Goal: Answer question/provide support: Share knowledge or assist other users

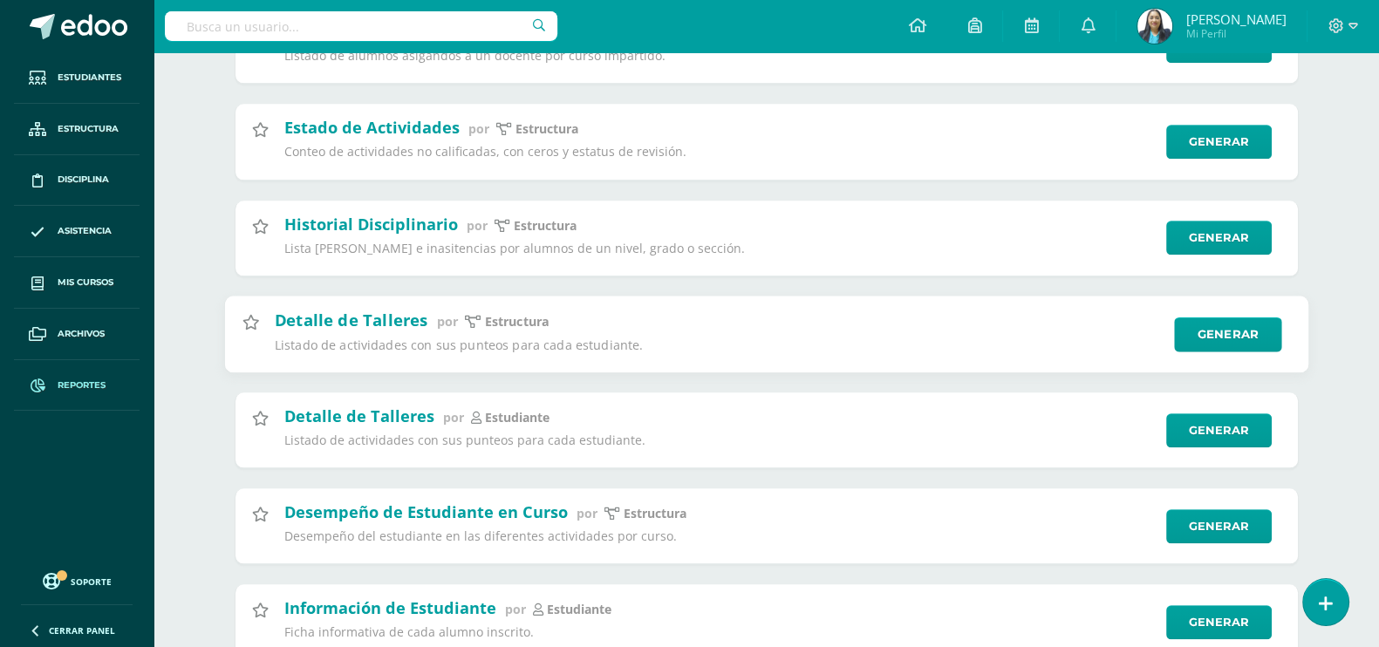
scroll to position [1672, 0]
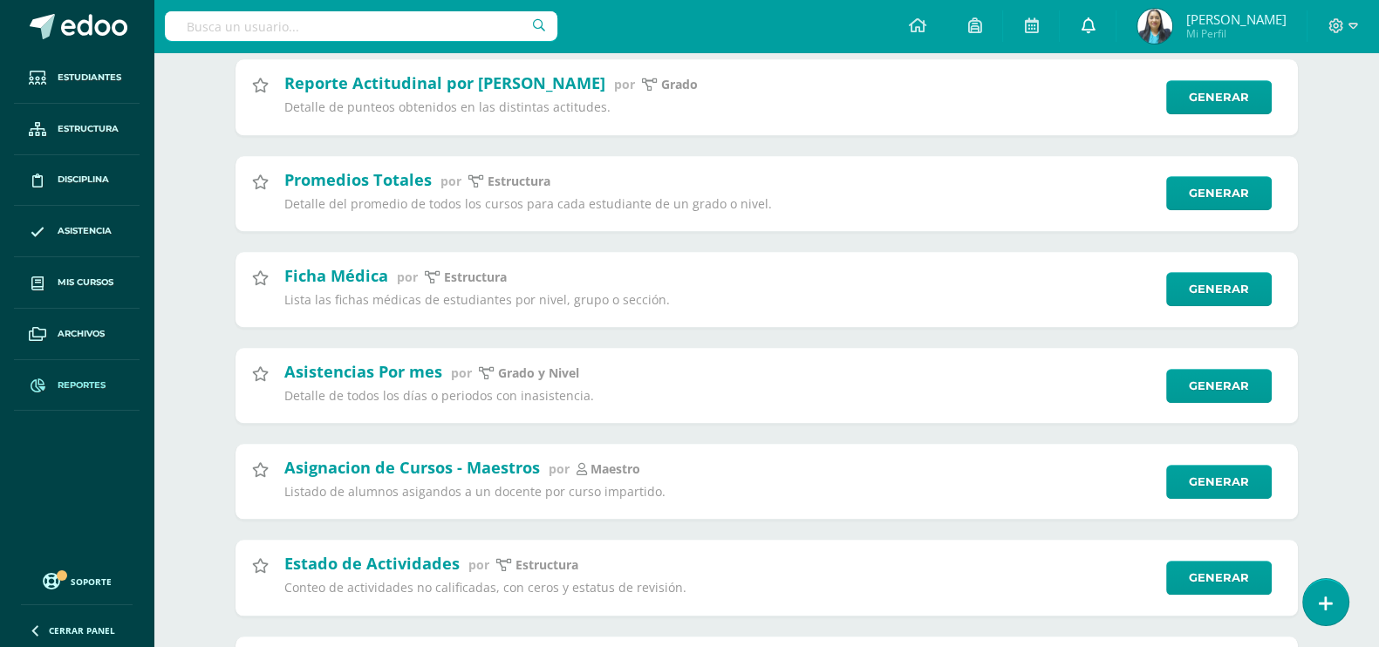
click at [1107, 15] on link at bounding box center [1088, 26] width 56 height 52
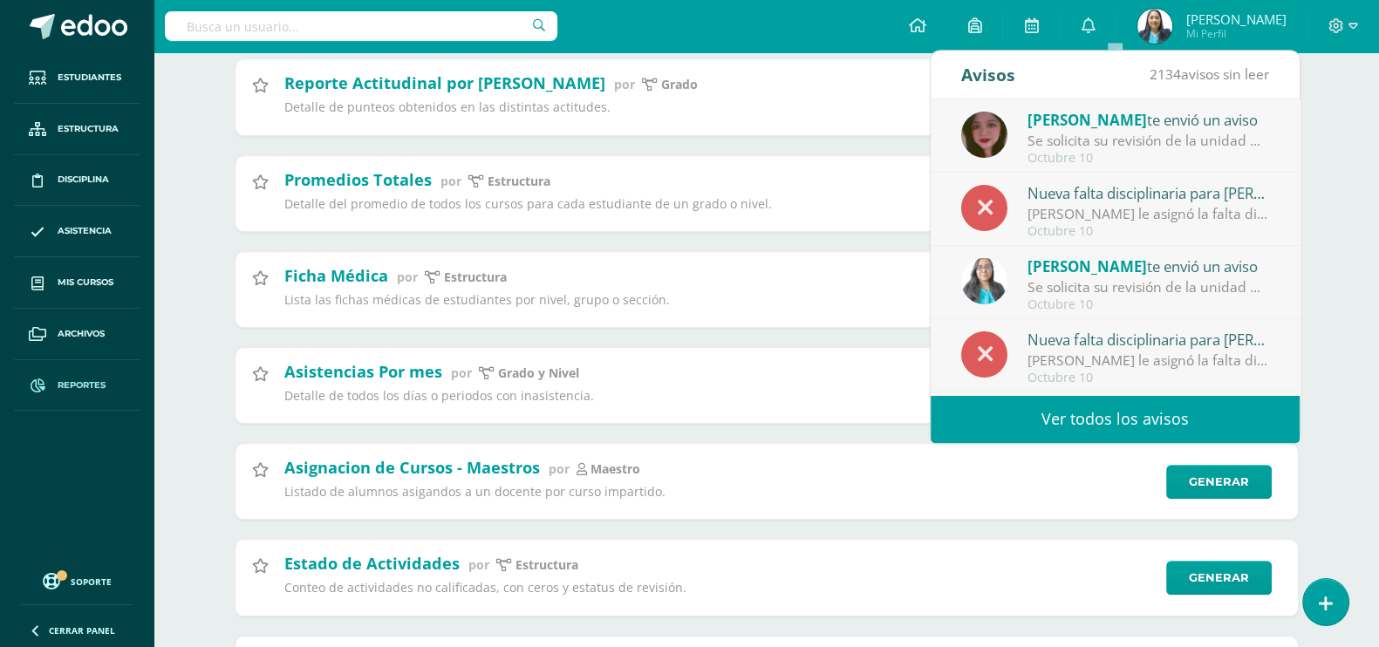
click at [1104, 277] on div "Se solicita su revisión de la unidad Unidad 4 para el curso Comunicación y Leng…" at bounding box center [1149, 287] width 243 height 20
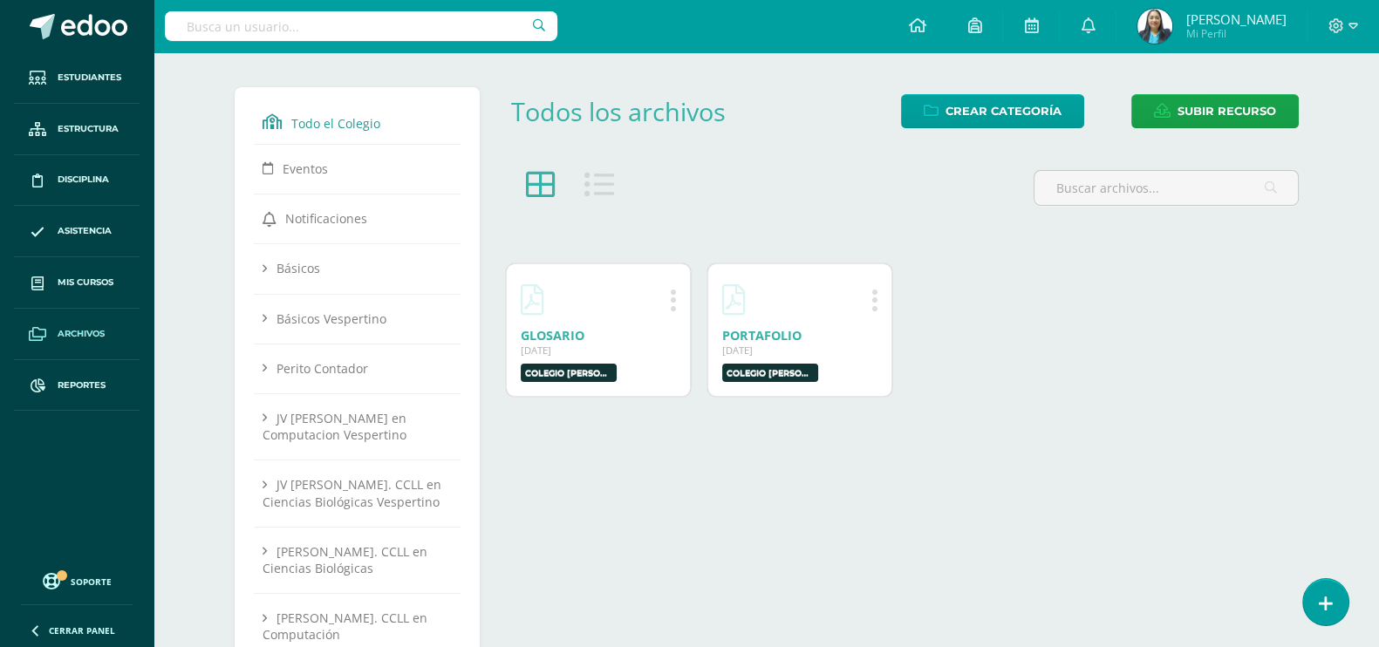
click at [300, 10] on div at bounding box center [361, 26] width 393 height 52
click at [297, 22] on input "text" at bounding box center [361, 26] width 393 height 30
type input "jessi"
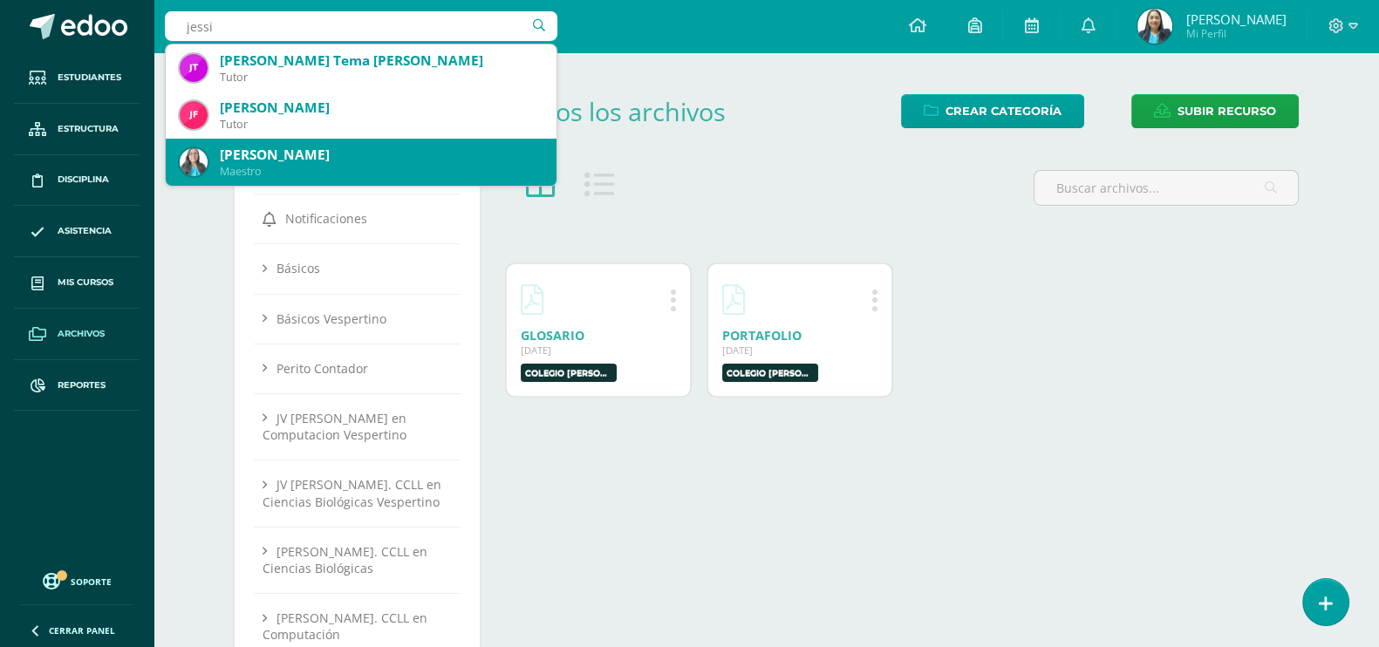
click at [323, 170] on div "Maestro" at bounding box center [381, 171] width 323 height 15
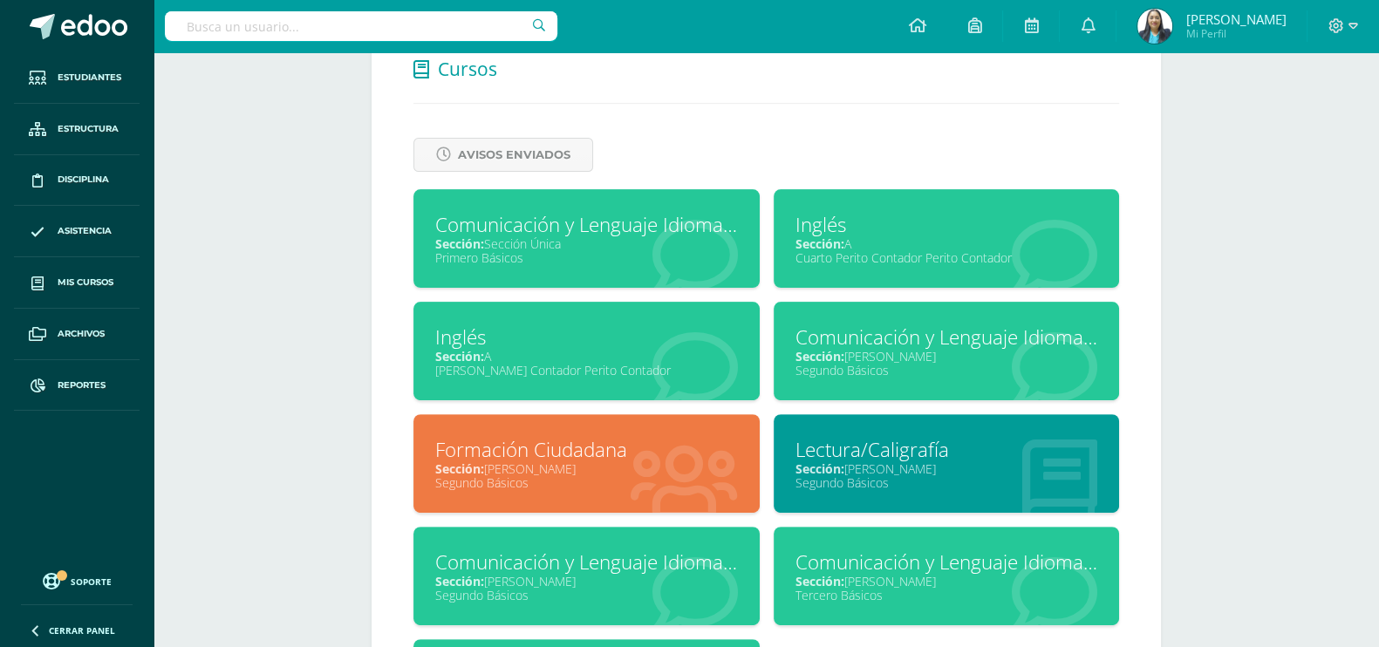
scroll to position [762, 0]
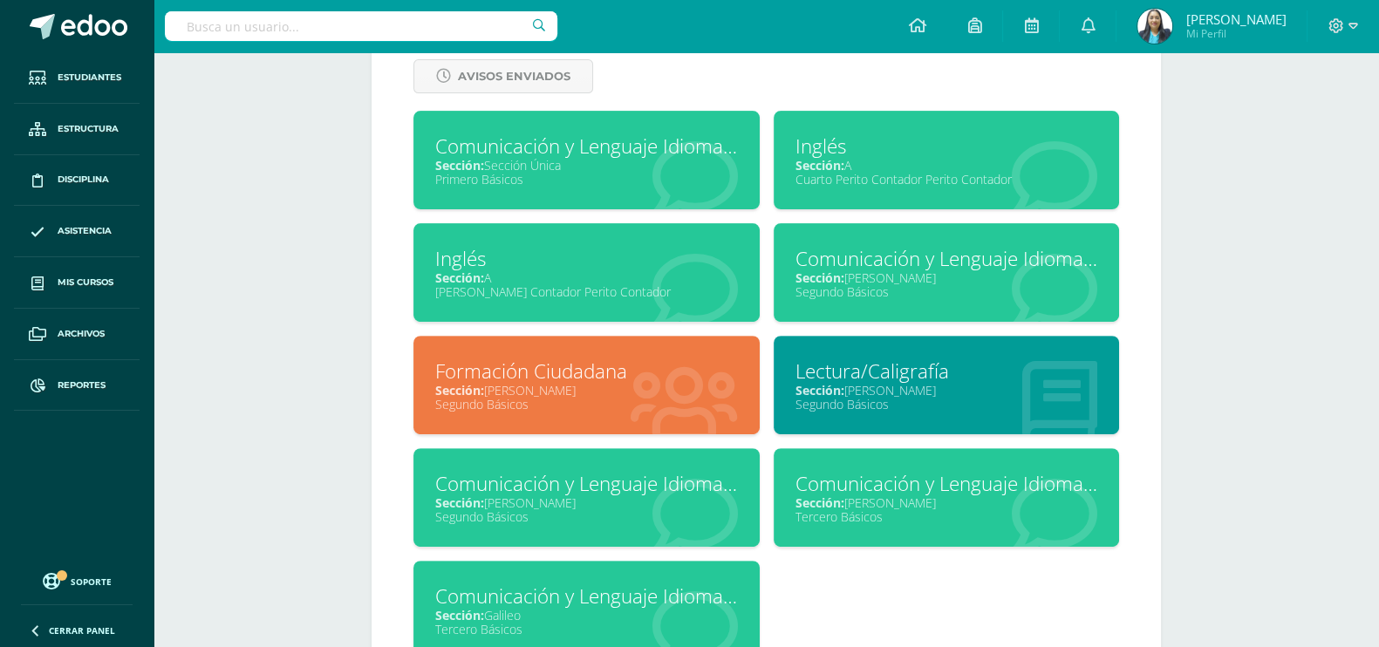
click at [614, 393] on div "Sección: Newton" at bounding box center [586, 390] width 303 height 17
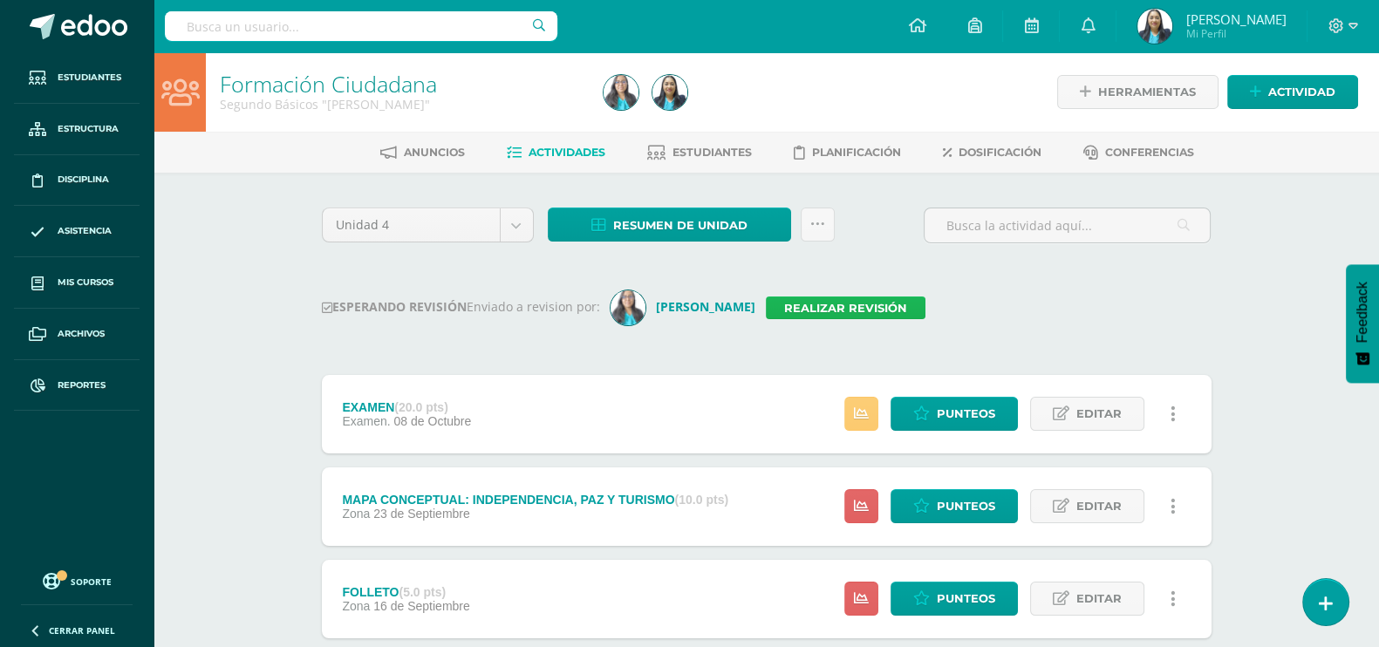
click at [852, 311] on link "Realizar revisión" at bounding box center [846, 308] width 160 height 23
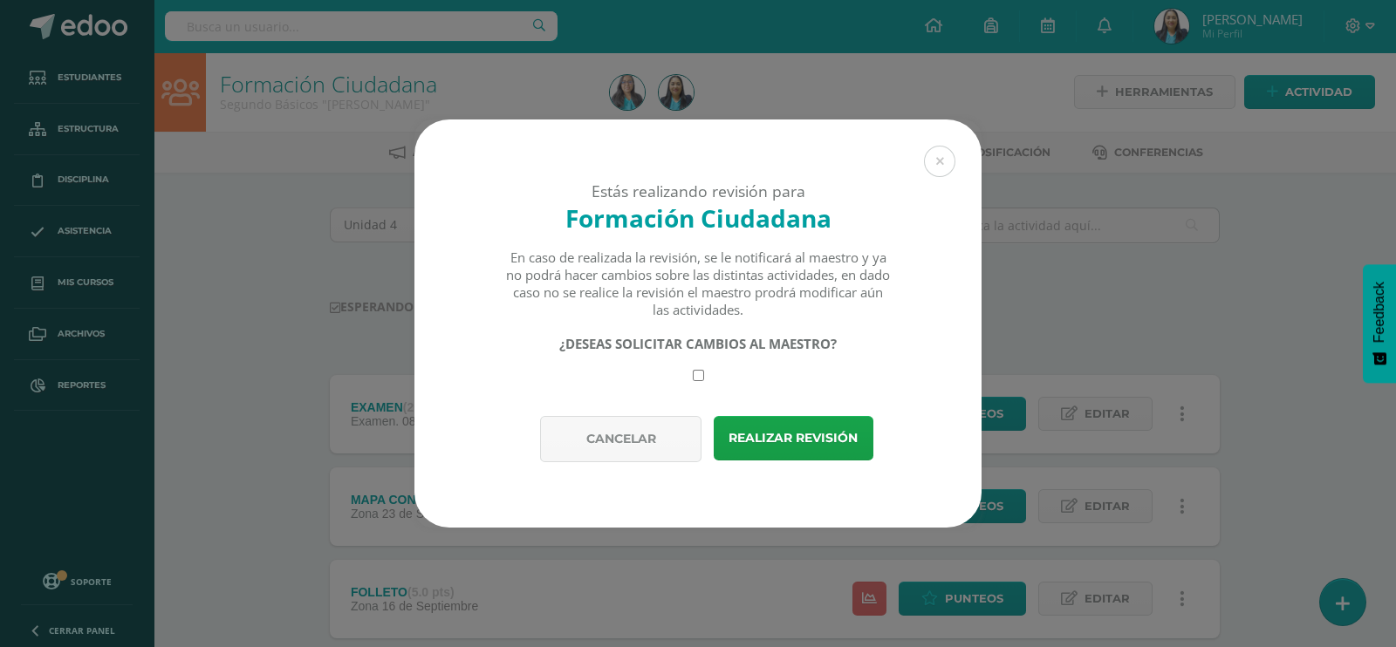
click at [691, 378] on div "¿DESEAS SOLICITAR CAMBIOS AL MAESTRO?" at bounding box center [698, 358] width 386 height 46
click at [696, 381] on input "checkbox" at bounding box center [698, 375] width 11 height 11
checkbox input "true"
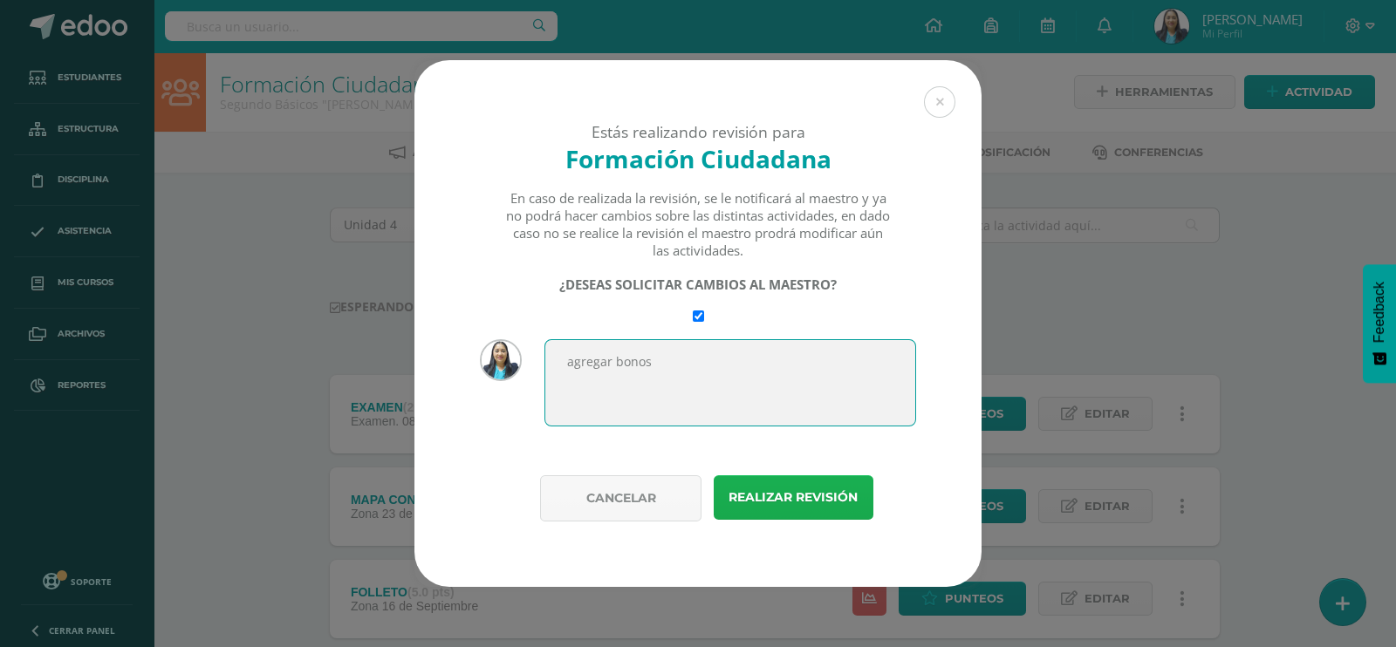
type textarea "agregar bonos"
click at [746, 482] on button "Realizar revisión" at bounding box center [794, 497] width 160 height 44
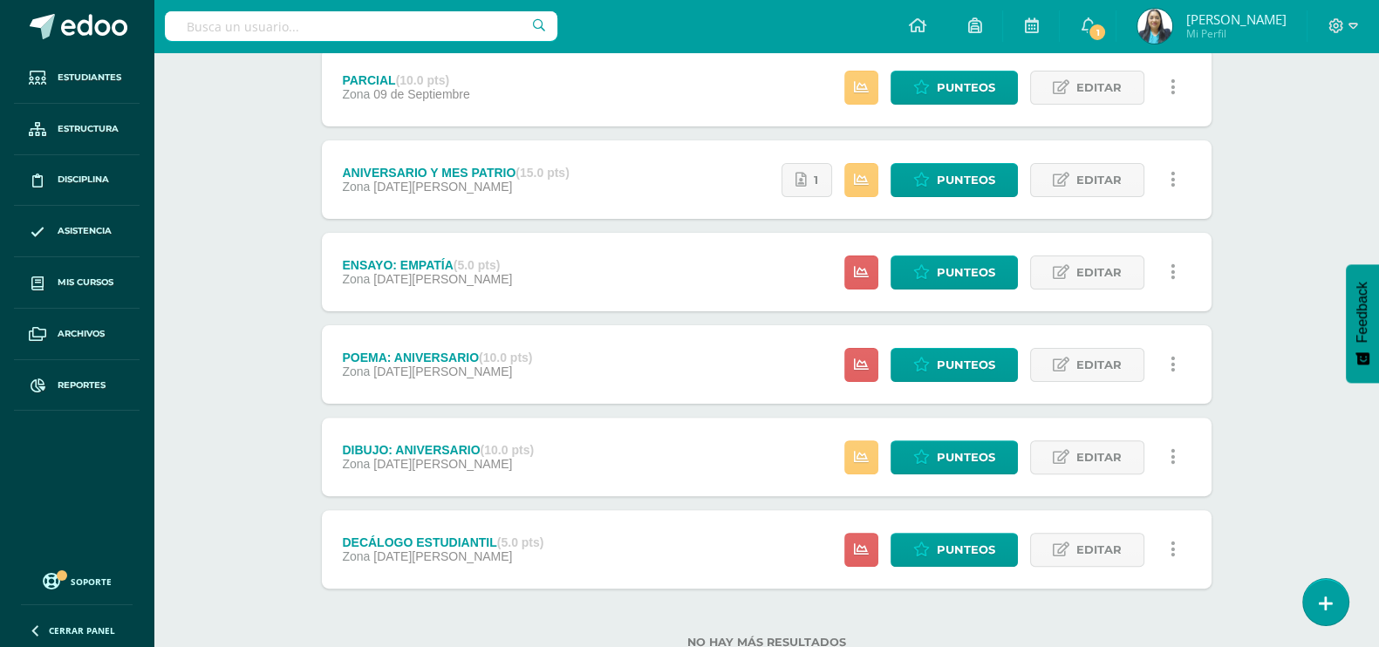
scroll to position [675, 0]
